Goal: Transaction & Acquisition: Purchase product/service

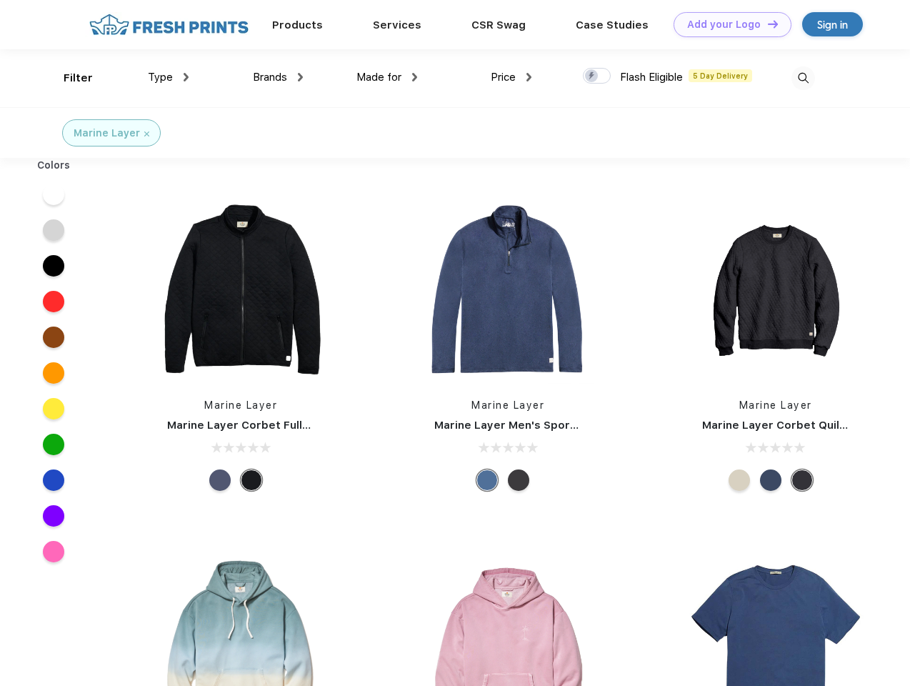
scroll to position [1, 0]
click at [727, 24] on link "Add your Logo Design Tool" at bounding box center [732, 24] width 118 height 25
click at [0, 0] on div "Design Tool" at bounding box center [0, 0] width 0 height 0
click at [766, 24] on link "Add your Logo Design Tool" at bounding box center [732, 24] width 118 height 25
click at [69, 78] on div "Filter" at bounding box center [78, 78] width 29 height 16
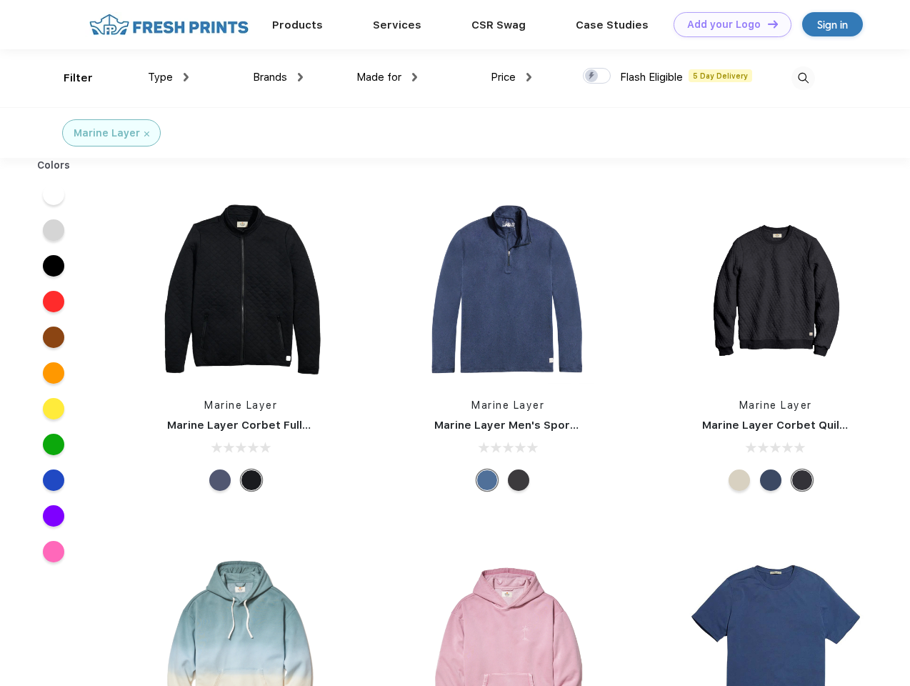
click at [169, 77] on span "Type" at bounding box center [160, 77] width 25 height 13
click at [278, 77] on span "Brands" at bounding box center [270, 77] width 34 height 13
click at [387, 77] on span "Made for" at bounding box center [378, 77] width 45 height 13
click at [511, 77] on span "Price" at bounding box center [503, 77] width 25 height 13
click at [597, 76] on div at bounding box center [597, 76] width 28 height 16
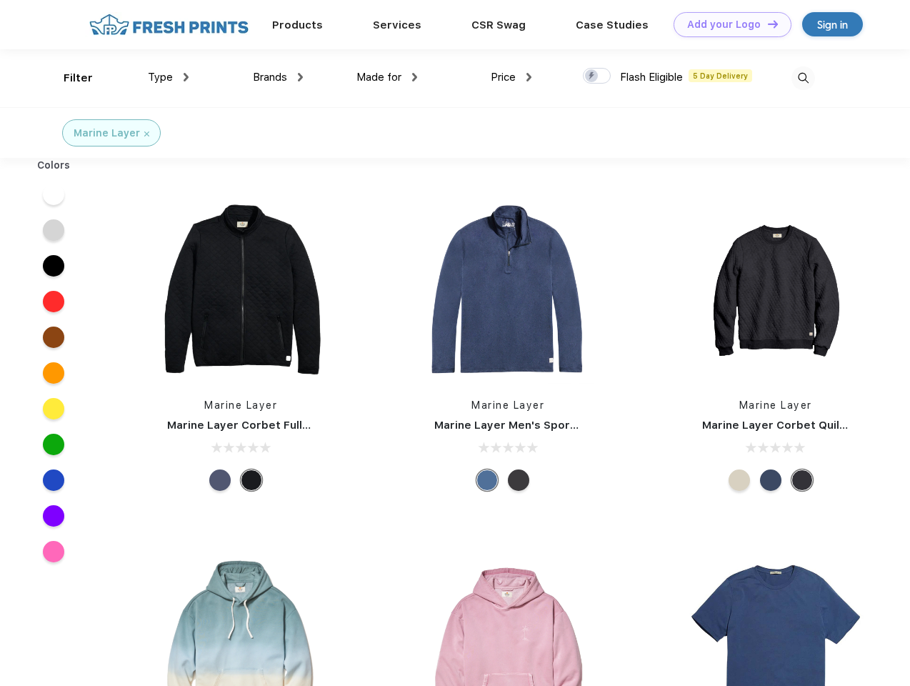
click at [592, 76] on input "checkbox" at bounding box center [587, 71] width 9 height 9
click at [803, 78] on img at bounding box center [803, 78] width 24 height 24
